Goal: Transaction & Acquisition: Purchase product/service

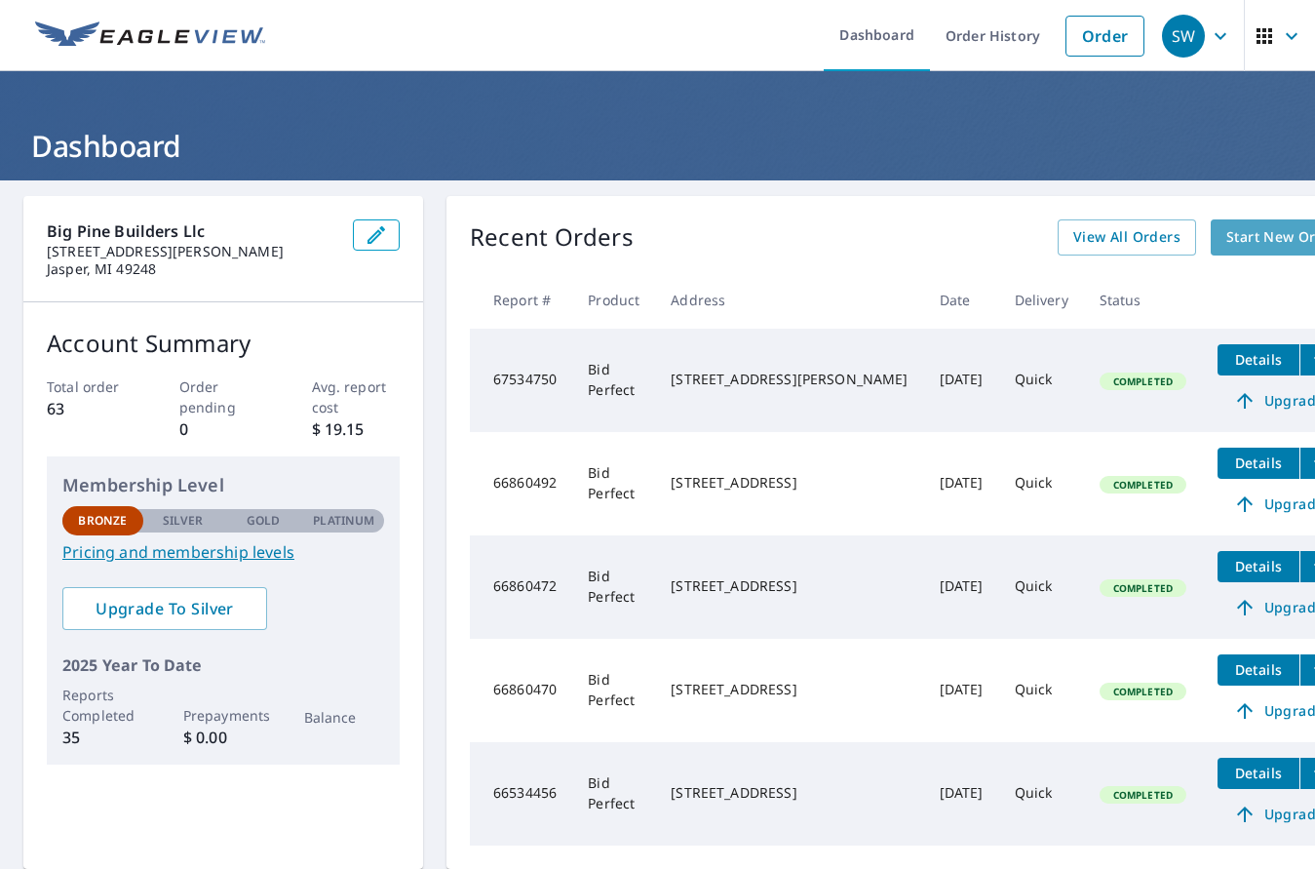
click at [1226, 245] on span "Start New Order" at bounding box center [1282, 237] width 113 height 24
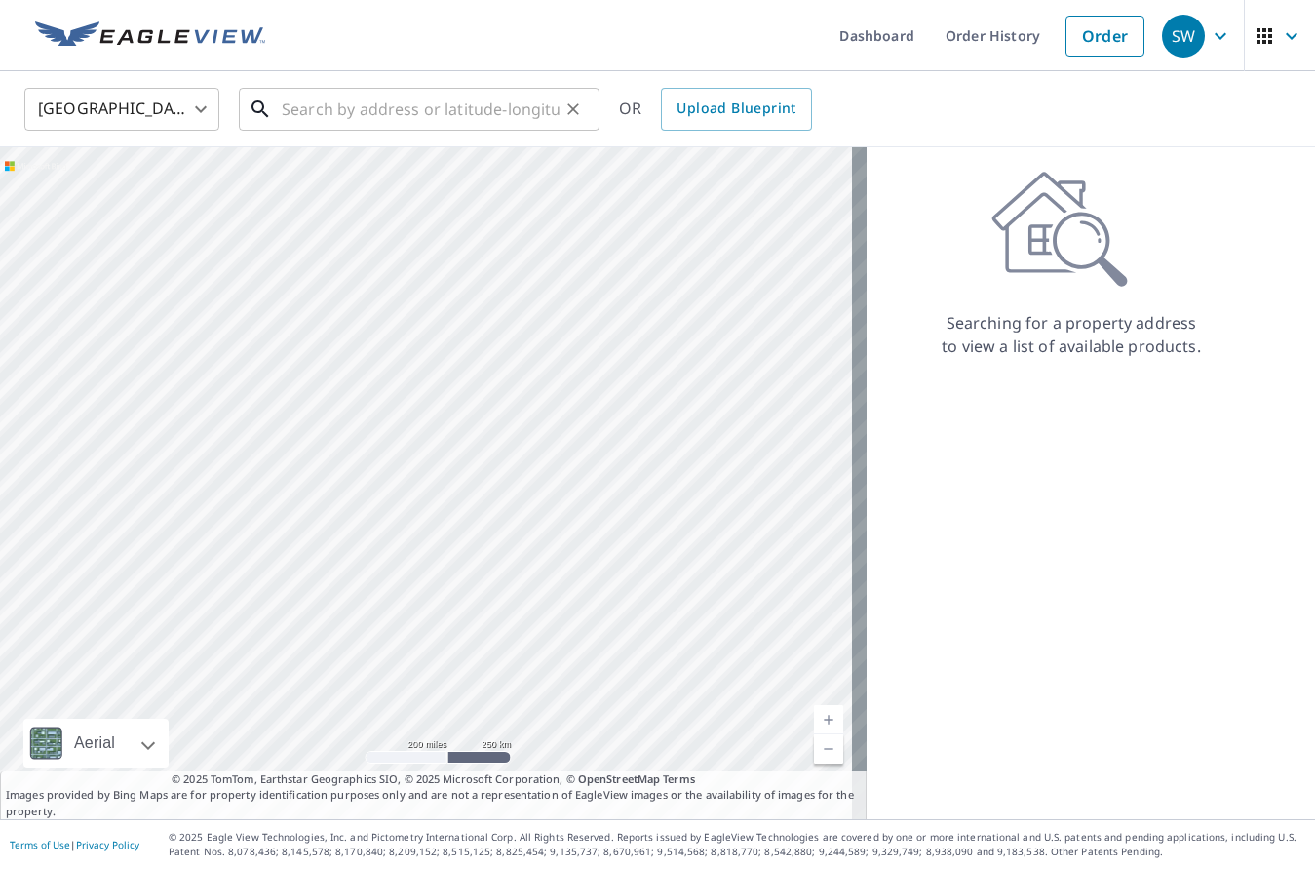
click at [326, 111] on input "text" at bounding box center [421, 109] width 278 height 55
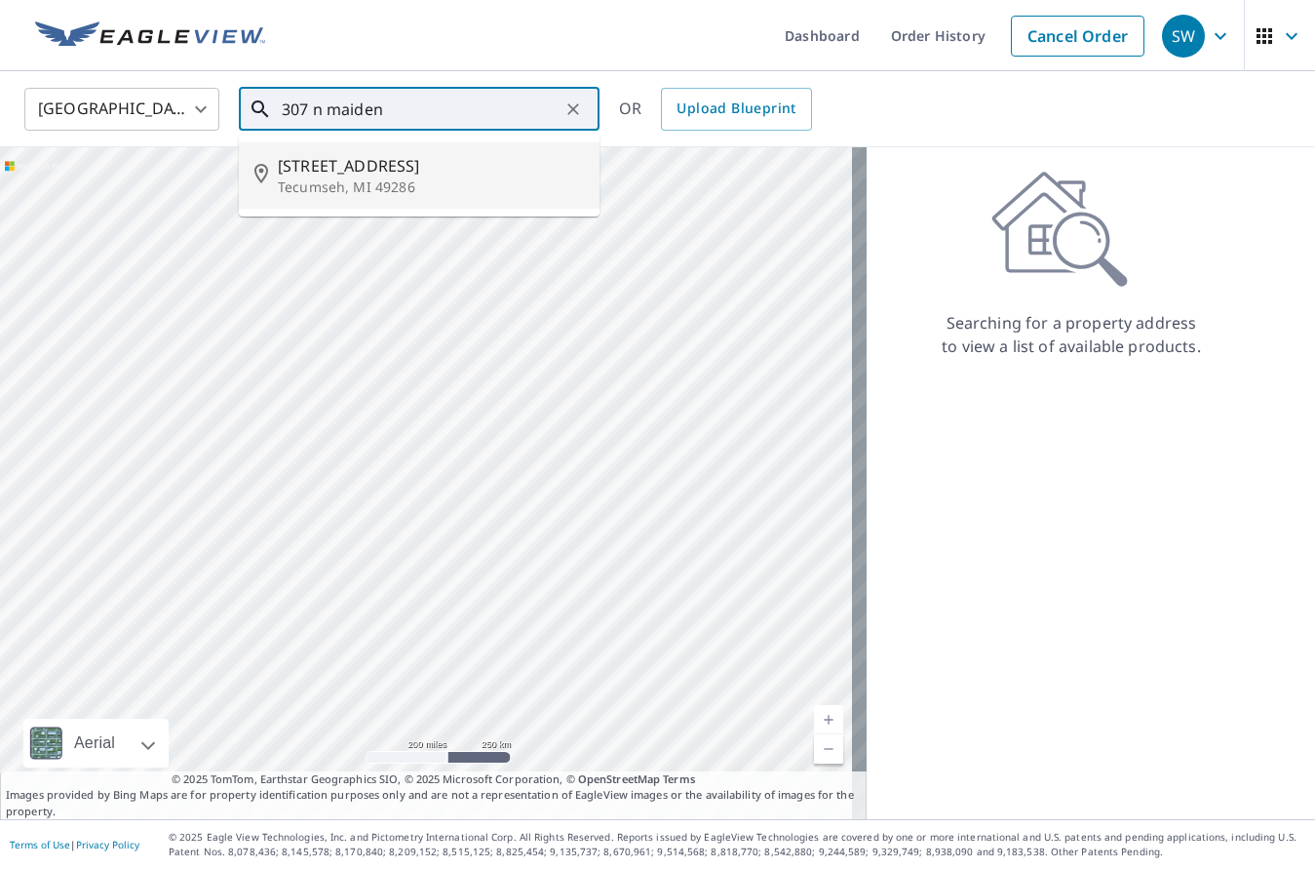
click at [380, 191] on p "Tecumseh, MI 49286" at bounding box center [431, 186] width 306 height 19
type input "[STREET_ADDRESS]"
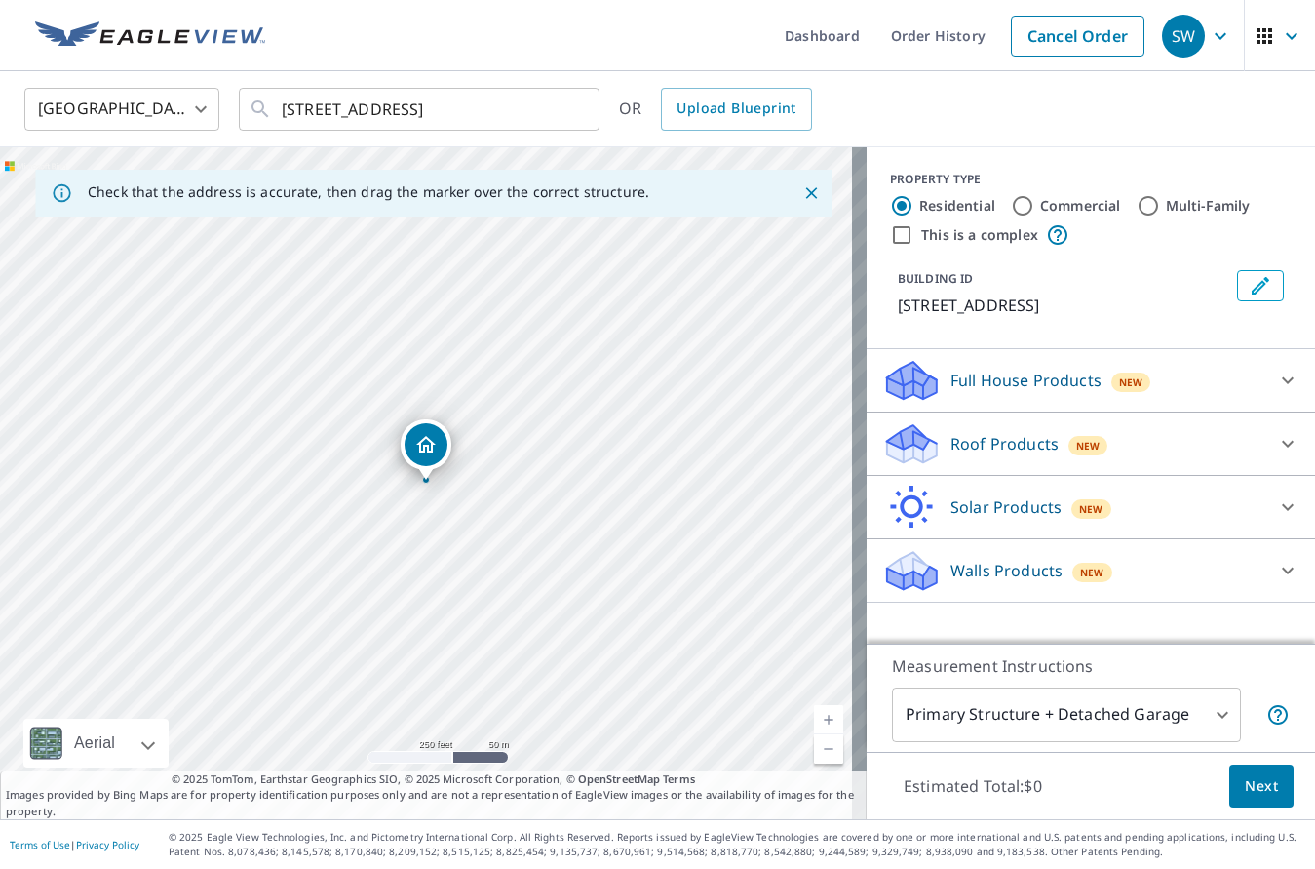
click at [981, 458] on div "Roof Products New" at bounding box center [1073, 444] width 382 height 46
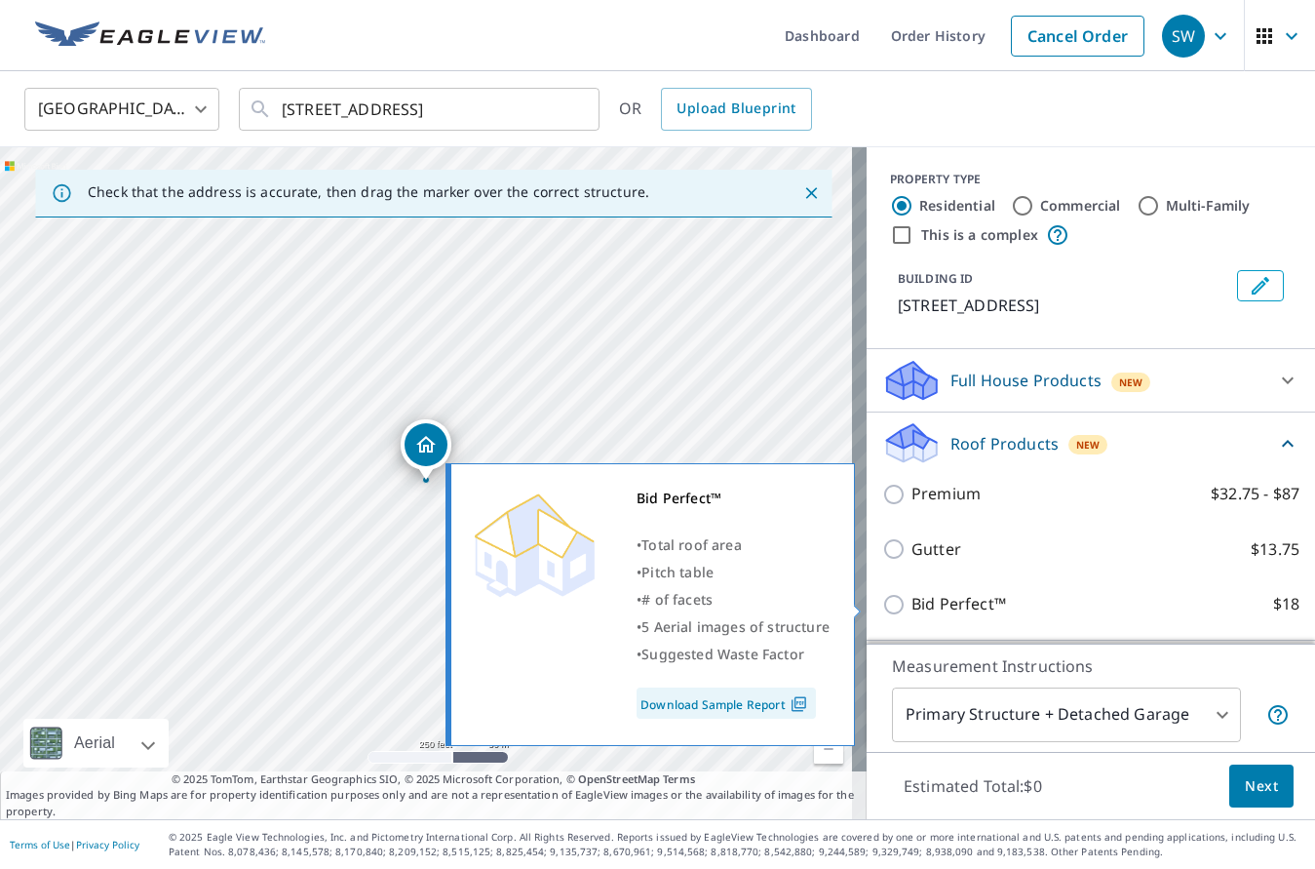
click at [882, 604] on input "Bid Perfect™ $18" at bounding box center [896, 604] width 29 height 23
checkbox input "true"
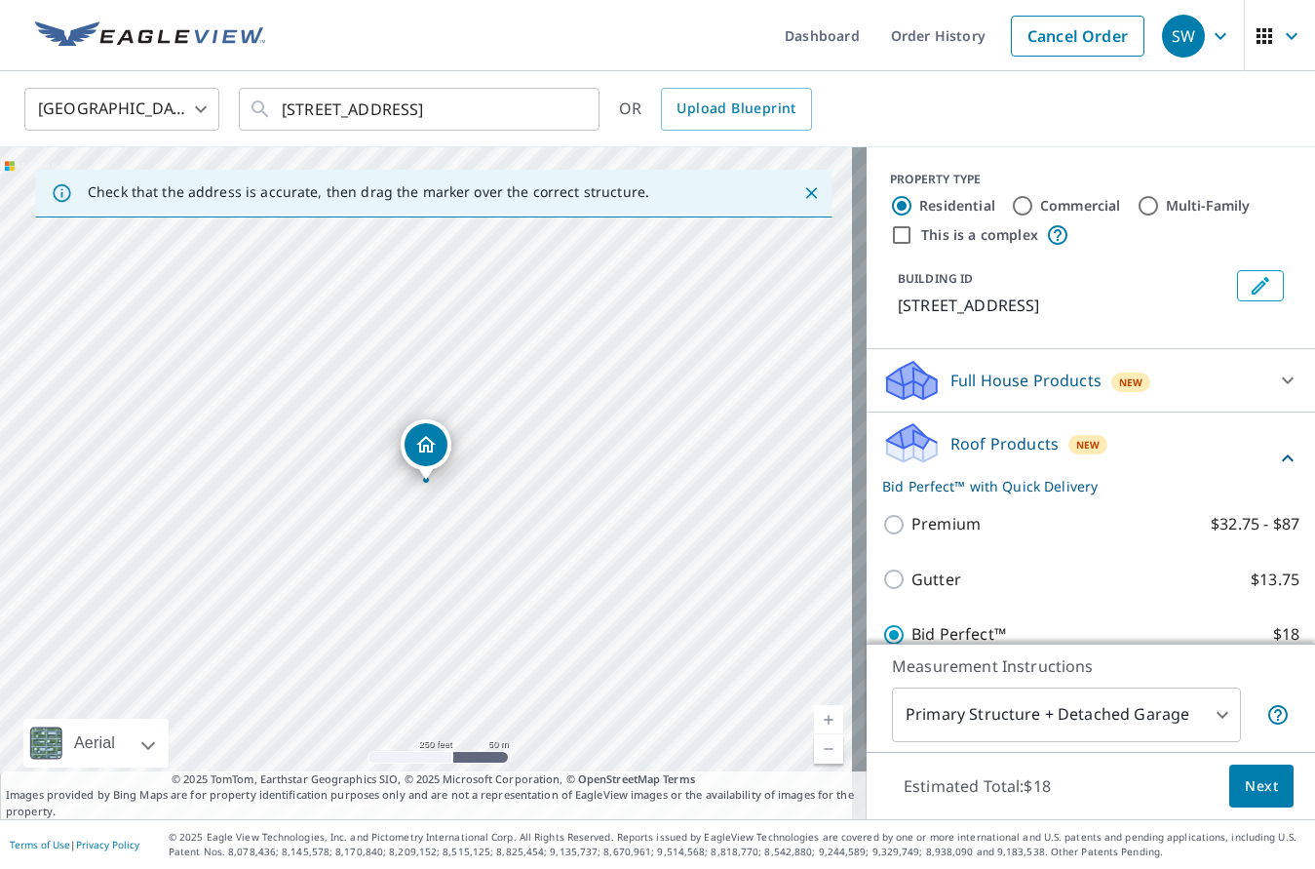
click at [1254, 785] on span "Next" at bounding box center [1261, 786] width 33 height 24
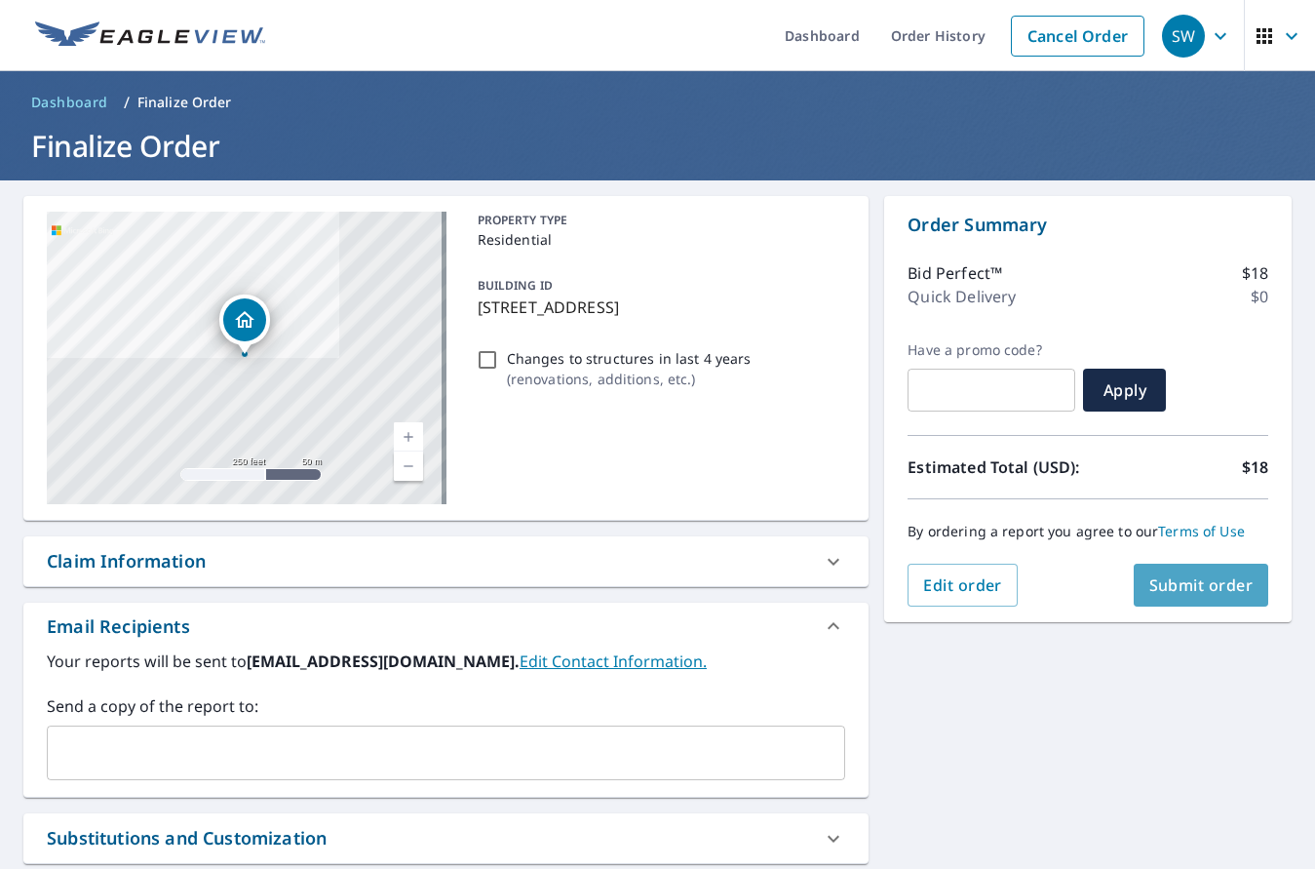
click at [1169, 595] on span "Submit order" at bounding box center [1201, 584] width 104 height 21
